Goal: Task Accomplishment & Management: Complete application form

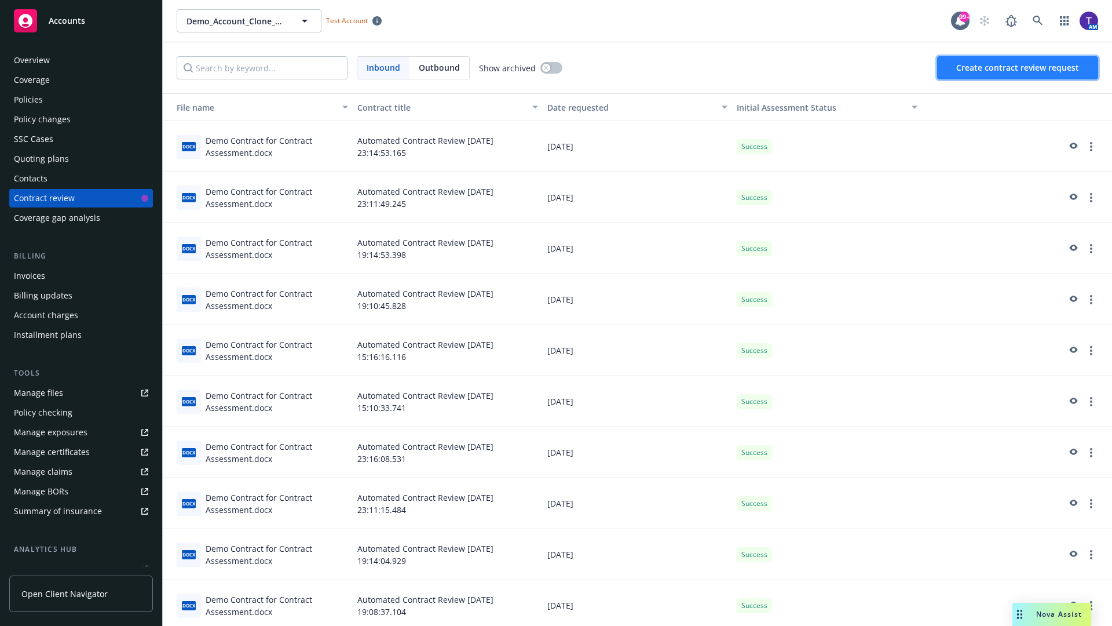
click at [1018, 68] on span "Create contract review request" at bounding box center [1017, 67] width 123 height 11
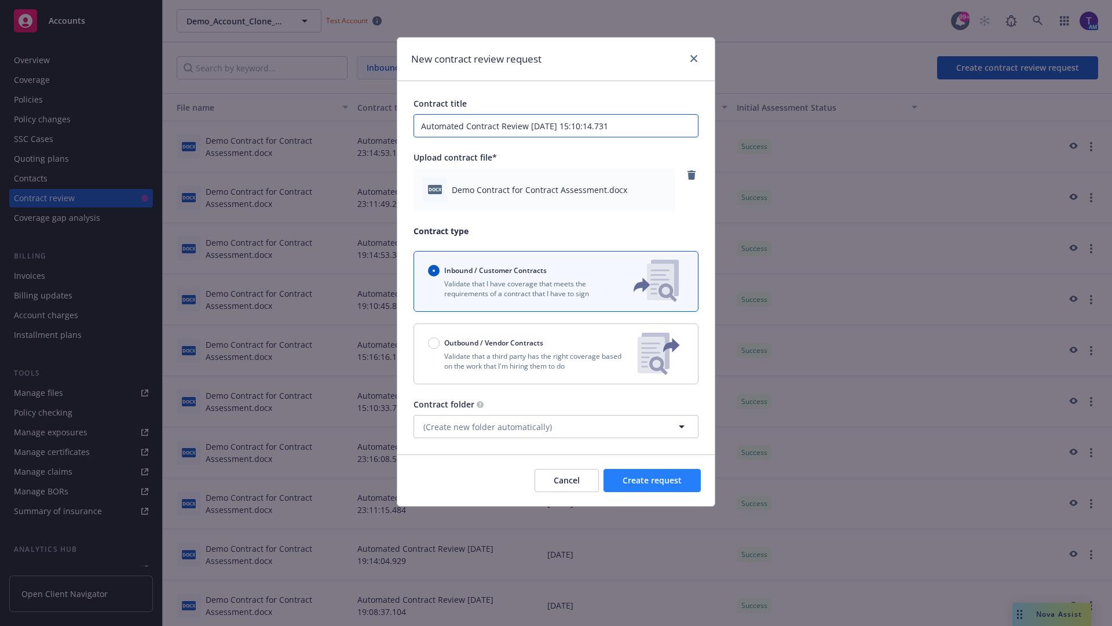
type input "Automated Contract Review 09-29-2025 15:10:14.731"
click at [652, 480] on span "Create request" at bounding box center [652, 479] width 59 height 11
